Goal: Find specific page/section: Find specific page/section

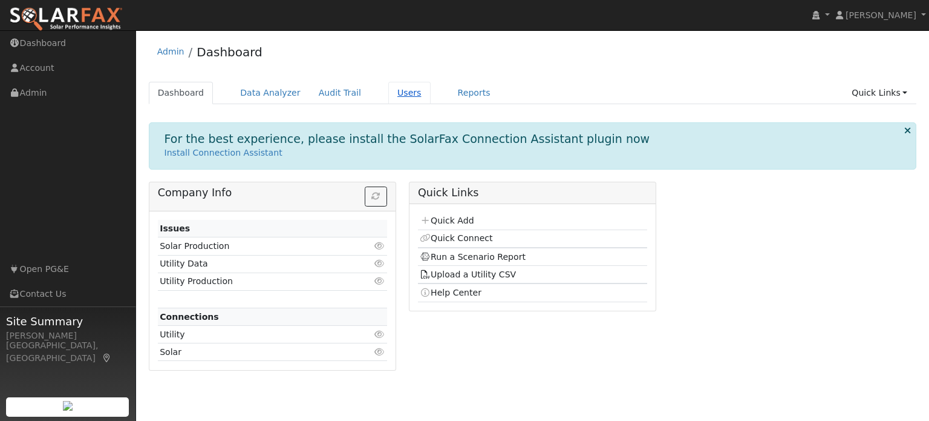
click at [388, 91] on link "Users" at bounding box center [409, 93] width 42 height 22
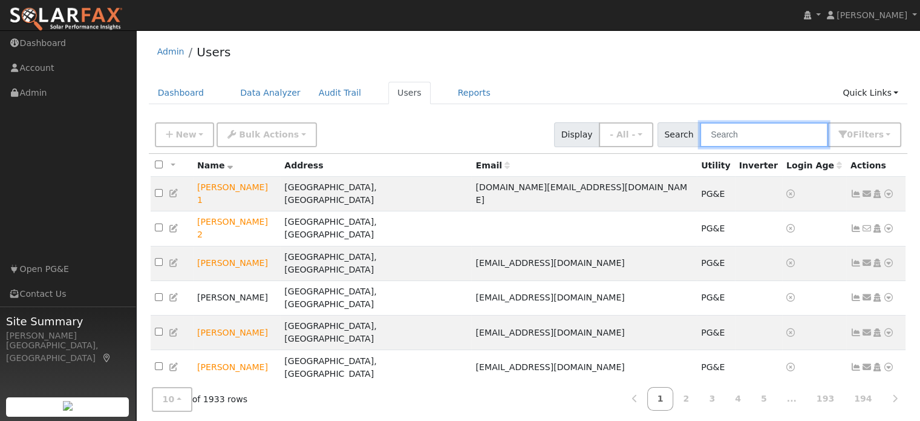
click at [726, 138] on input "text" at bounding box center [764, 134] width 128 height 25
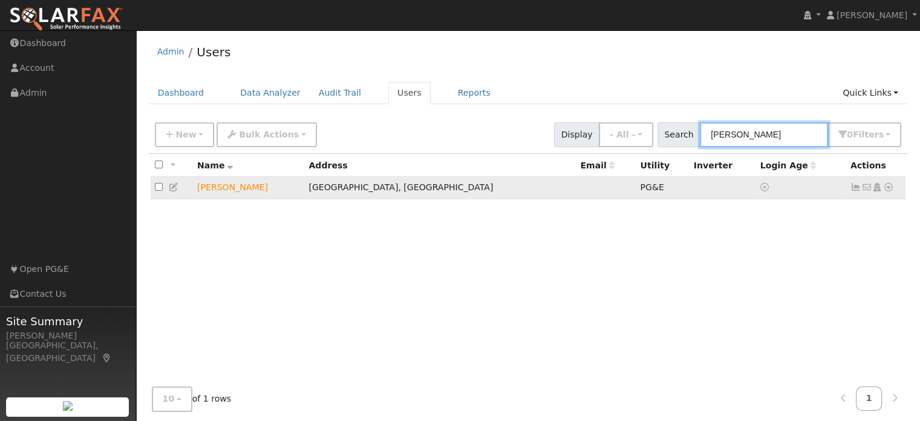
type input "huston"
click at [890, 188] on icon at bounding box center [888, 187] width 11 height 8
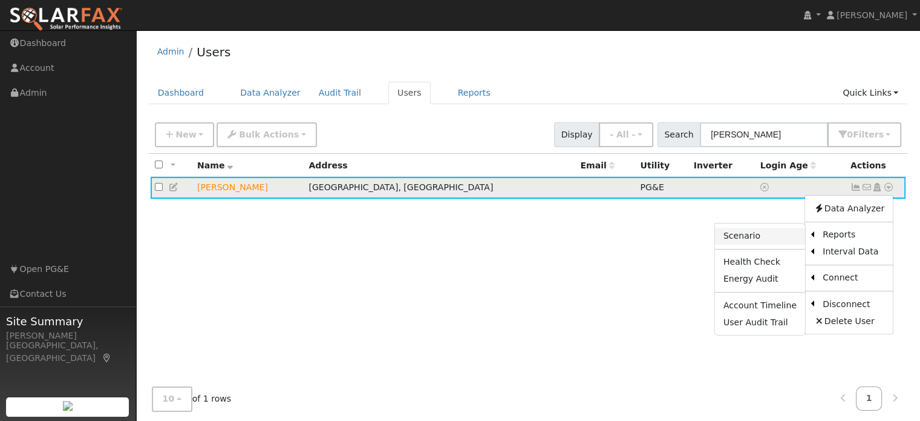
click at [742, 240] on link "Scenario" at bounding box center [760, 236] width 90 height 17
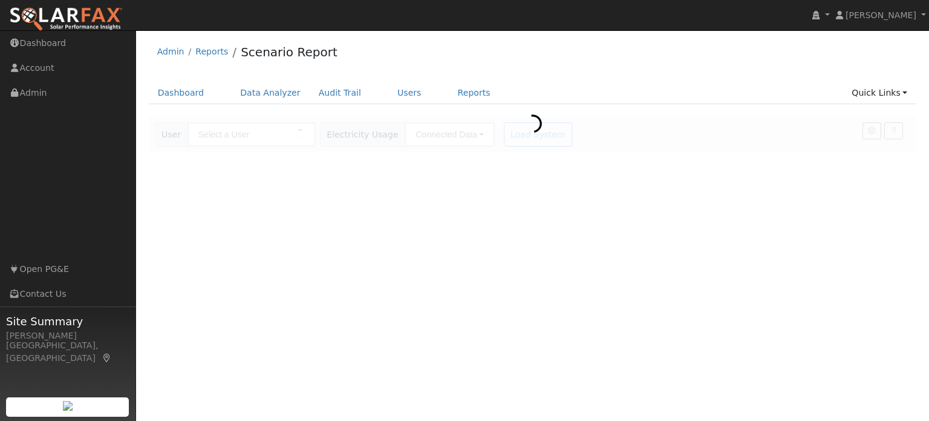
type input "[PERSON_NAME]"
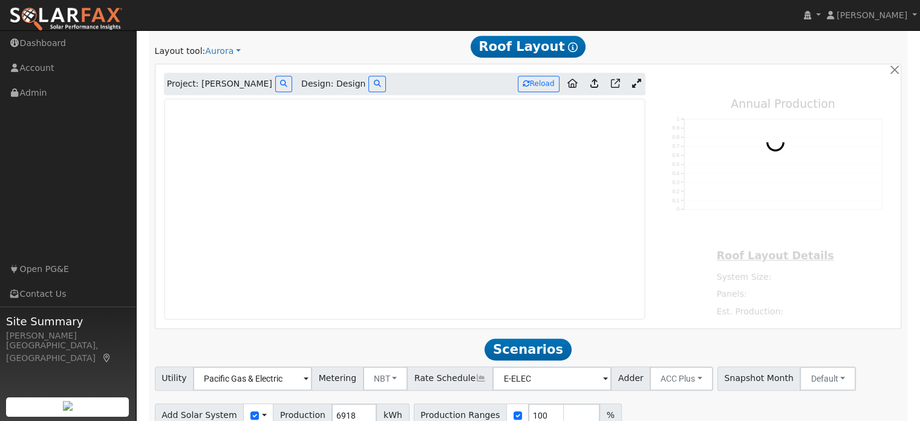
type input "11391"
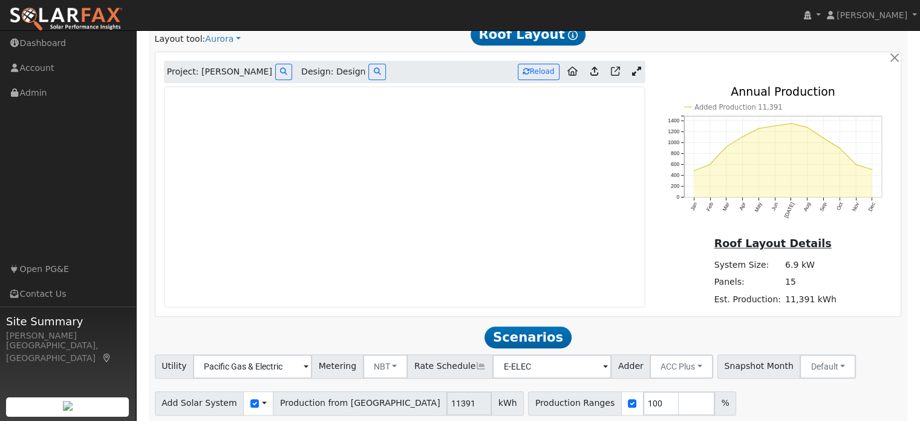
scroll to position [721, 0]
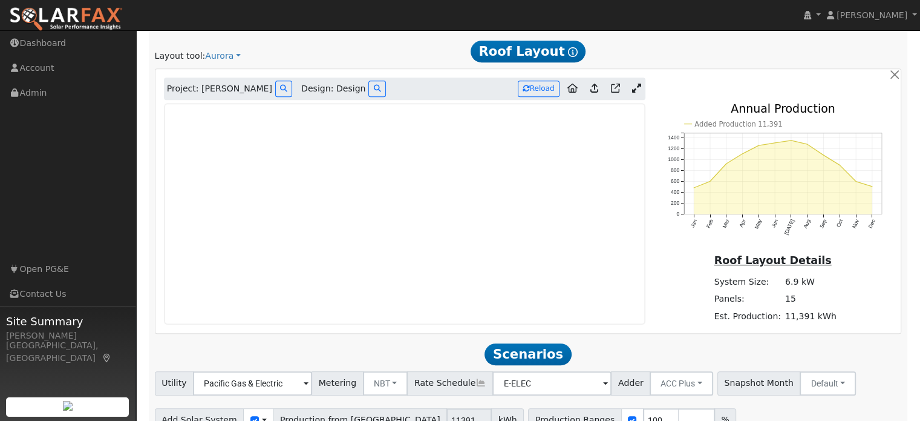
click at [629, 82] on link at bounding box center [637, 89] width 18 height 18
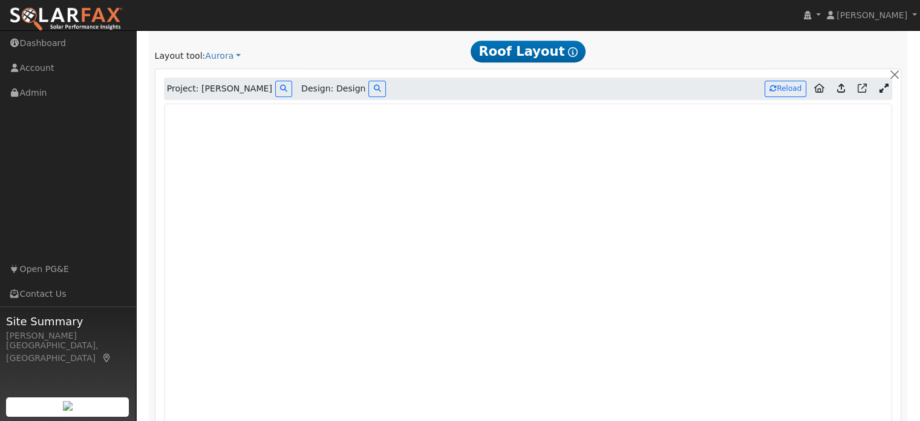
scroll to position [723, 0]
click at [280, 53] on div "Layout tool: Aurora Google Solar Scanifly Aurora" at bounding box center [275, 54] width 241 height 13
